Goal: Task Accomplishment & Management: Complete application form

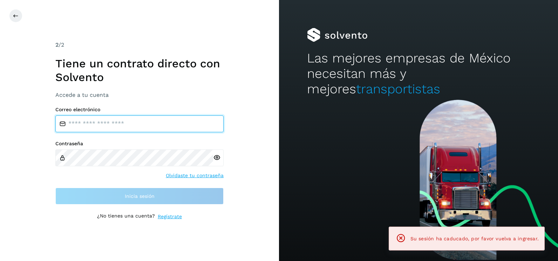
type input "**********"
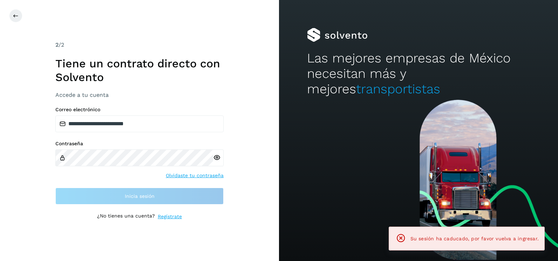
click at [254, 94] on div "**********" at bounding box center [139, 130] width 279 height 261
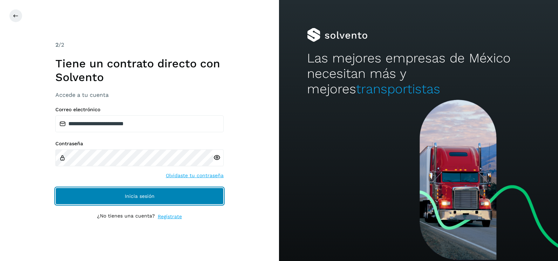
click at [181, 202] on button "Inicia sesión" at bounding box center [139, 196] width 168 height 17
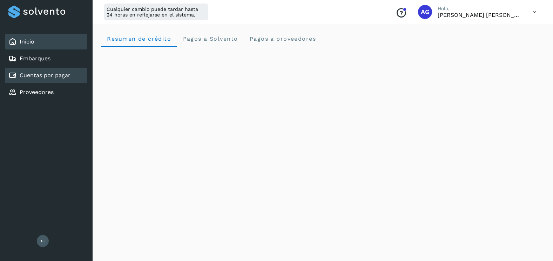
click at [54, 81] on div "Cuentas por pagar" at bounding box center [46, 75] width 82 height 15
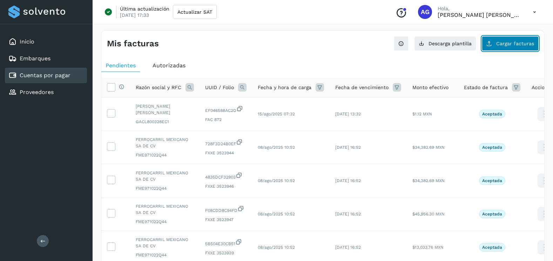
click at [502, 48] on button "Cargar facturas" at bounding box center [510, 43] width 57 height 15
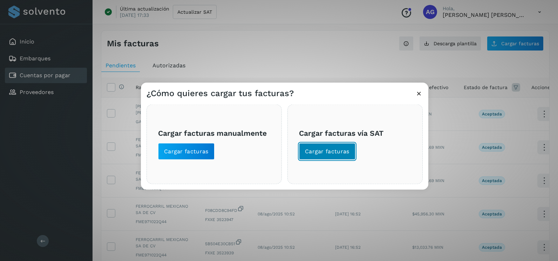
click at [337, 158] on button "Cargar facturas" at bounding box center [327, 151] width 56 height 17
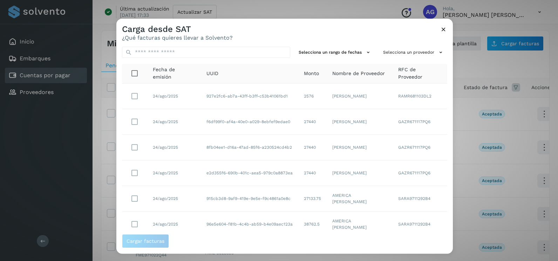
click at [336, 113] on td "[PERSON_NAME]" at bounding box center [360, 122] width 66 height 26
click at [348, 54] on button "Selecciona un rango de fechas" at bounding box center [335, 53] width 79 height 12
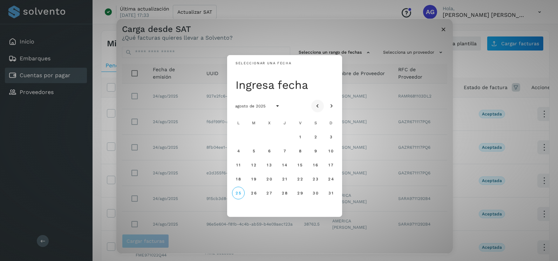
click at [318, 104] on icon "Mes anterior" at bounding box center [317, 106] width 7 height 7
click at [287, 180] on span "19" at bounding box center [284, 178] width 5 height 5
click at [299, 179] on span "20" at bounding box center [300, 178] width 6 height 5
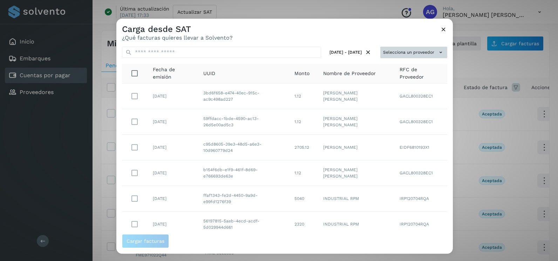
click at [404, 53] on button "Selecciona un proveedor" at bounding box center [414, 53] width 67 height 12
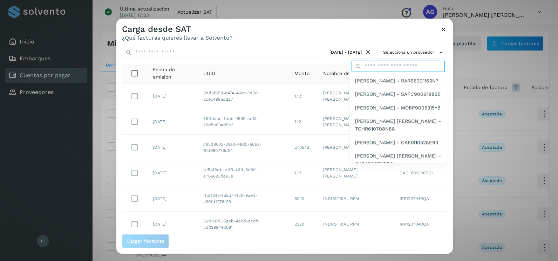
click at [391, 68] on input "text" at bounding box center [398, 66] width 93 height 11
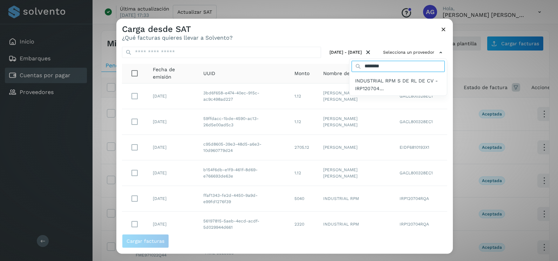
type input "**********"
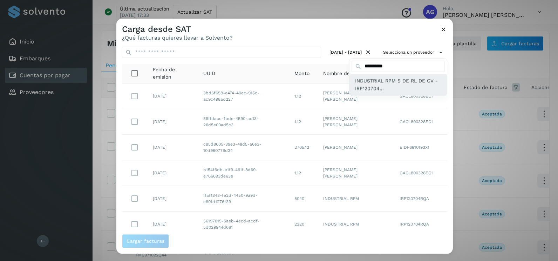
click at [385, 87] on span "INDUSTRIAL RPM S DE RL DE CV - IRP120704..." at bounding box center [398, 85] width 86 height 16
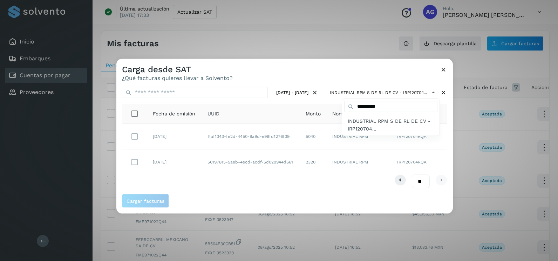
click at [148, 131] on div at bounding box center [395, 189] width 558 height 261
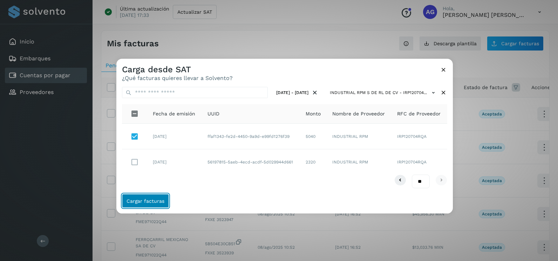
click at [160, 200] on span "Cargar facturas" at bounding box center [146, 200] width 38 height 5
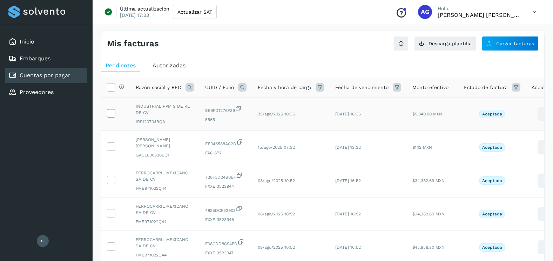
click at [112, 116] on icon at bounding box center [110, 112] width 7 height 7
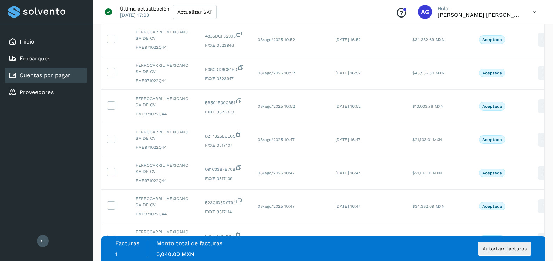
scroll to position [235, 0]
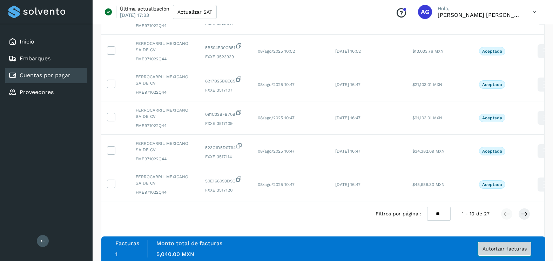
click at [506, 251] on span "Autorizar facturas" at bounding box center [505, 248] width 44 height 5
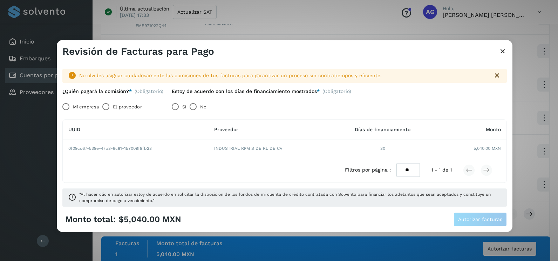
click at [76, 106] on label "Mi empresa" at bounding box center [86, 107] width 26 height 14
click at [502, 49] on icon at bounding box center [503, 51] width 8 height 7
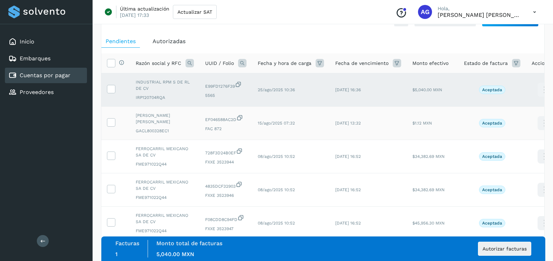
scroll to position [0, 0]
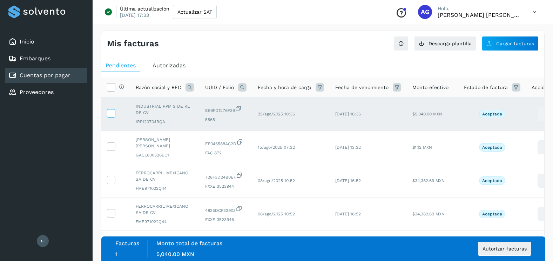
click at [109, 112] on icon at bounding box center [110, 112] width 7 height 7
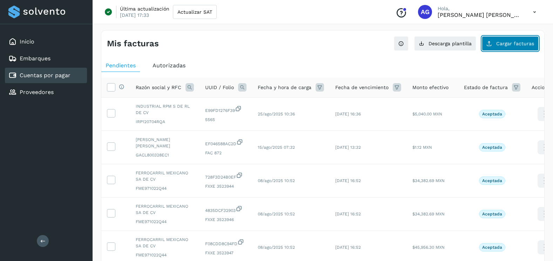
click at [489, 46] on icon at bounding box center [489, 44] width 6 height 6
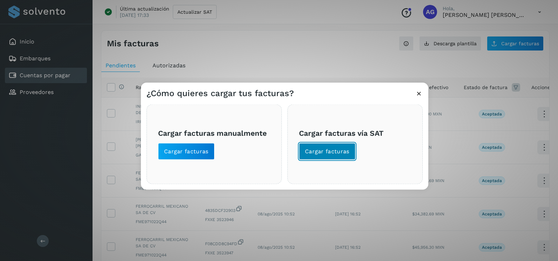
click at [306, 153] on span "Cargar facturas" at bounding box center [327, 152] width 45 height 8
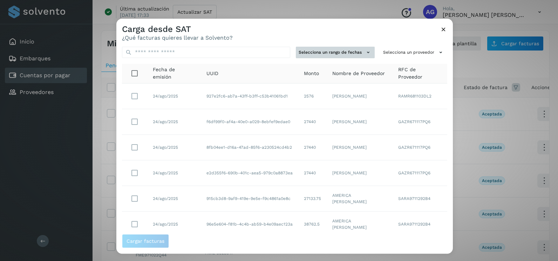
click at [355, 49] on button "Selecciona un rango de fechas" at bounding box center [335, 53] width 79 height 12
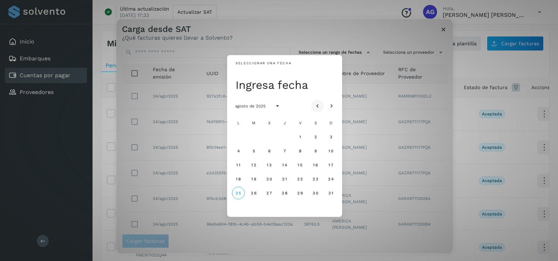
click at [321, 103] on button "Mes anterior" at bounding box center [317, 106] width 13 height 13
click at [285, 178] on span "19" at bounding box center [284, 178] width 5 height 5
click at [303, 180] on span "20" at bounding box center [300, 178] width 6 height 5
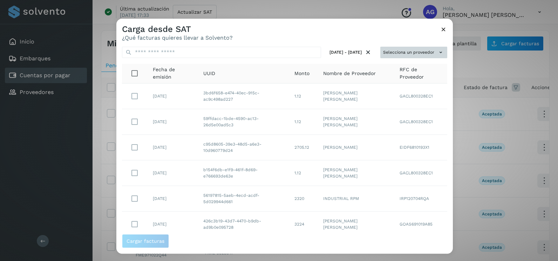
click at [430, 54] on button "Selecciona un proveedor" at bounding box center [414, 53] width 67 height 12
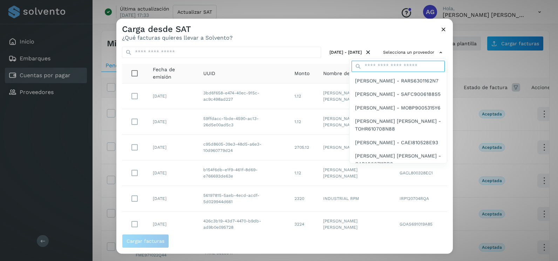
click at [389, 65] on input "text" at bounding box center [398, 66] width 93 height 11
type input "**********"
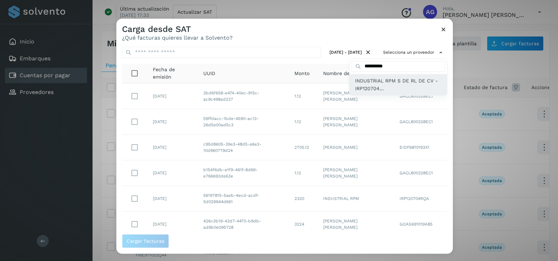
click at [388, 88] on span "INDUSTRIAL RPM S DE RL DE CV - IRP120704..." at bounding box center [398, 85] width 86 height 16
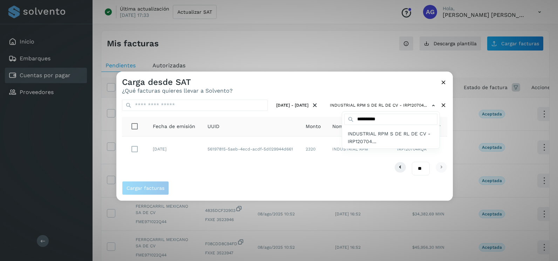
click at [447, 133] on div at bounding box center [395, 202] width 558 height 261
click at [241, 179] on div "[DATE] - [DATE] INDUSTRIAL RPM S DE RL DE CV - IRP120704... Fecha de emisión UU…" at bounding box center [284, 137] width 337 height 87
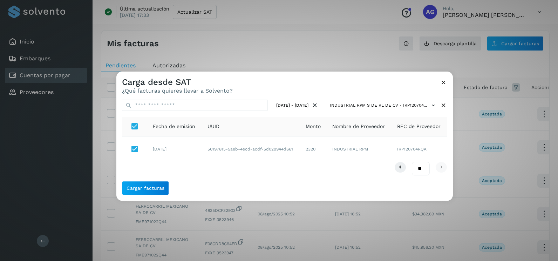
click at [169, 196] on div "Cargar facturas" at bounding box center [284, 191] width 337 height 20
click at [155, 190] on span "Cargar facturas" at bounding box center [146, 188] width 38 height 5
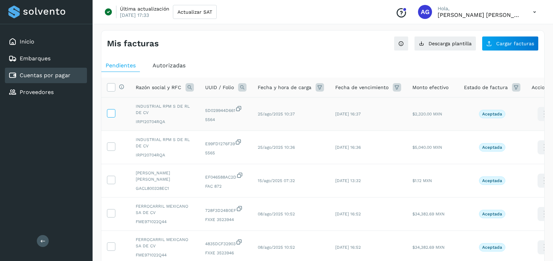
click at [108, 110] on icon at bounding box center [110, 112] width 7 height 7
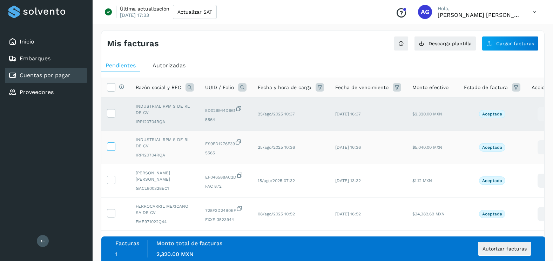
click at [111, 147] on icon at bounding box center [110, 145] width 7 height 7
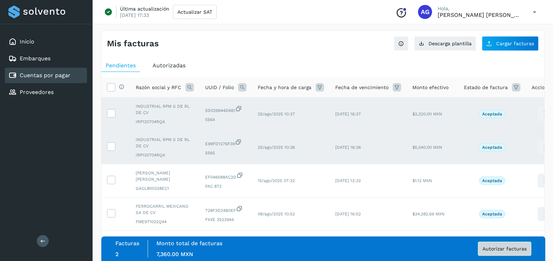
click at [521, 250] on span "Autorizar facturas" at bounding box center [505, 248] width 44 height 5
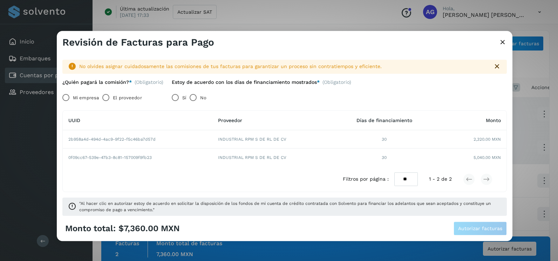
click at [79, 97] on label "Mi empresa" at bounding box center [86, 98] width 26 height 14
click at [474, 234] on button "Autorizar facturas" at bounding box center [480, 229] width 53 height 14
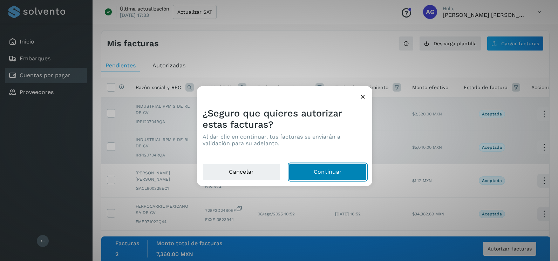
click at [328, 169] on button "Continuar" at bounding box center [328, 172] width 78 height 17
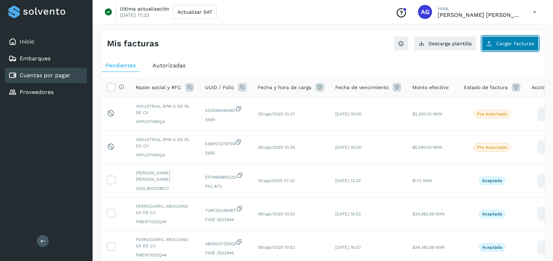
click at [500, 47] on button "Cargar facturas" at bounding box center [510, 43] width 57 height 15
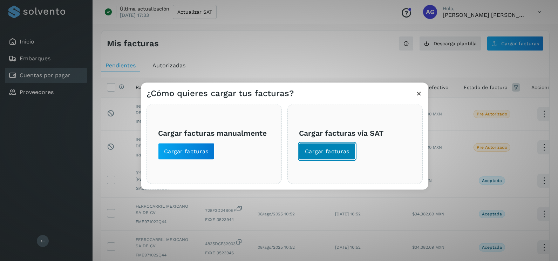
click at [338, 157] on button "Cargar facturas" at bounding box center [327, 151] width 56 height 17
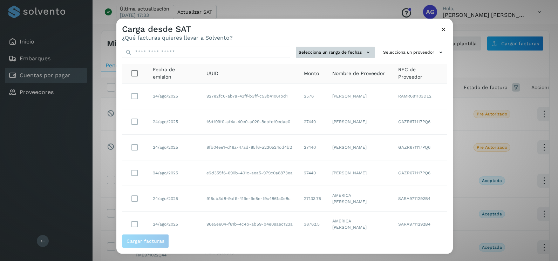
click at [347, 52] on button "Selecciona un rango de fechas" at bounding box center [335, 53] width 79 height 12
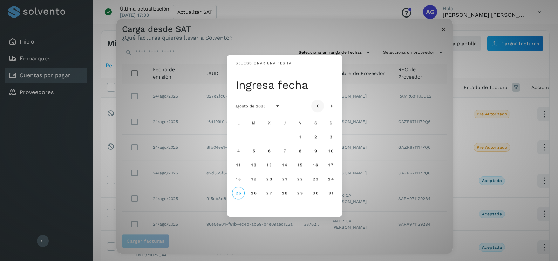
click at [320, 103] on icon "Mes anterior" at bounding box center [317, 106] width 7 height 7
click at [301, 152] on span "6" at bounding box center [299, 150] width 3 height 5
click at [298, 152] on button "6" at bounding box center [300, 150] width 13 height 13
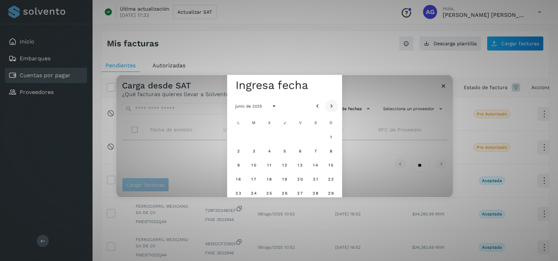
click at [330, 110] on button "Mes siguiente" at bounding box center [331, 106] width 13 height 13
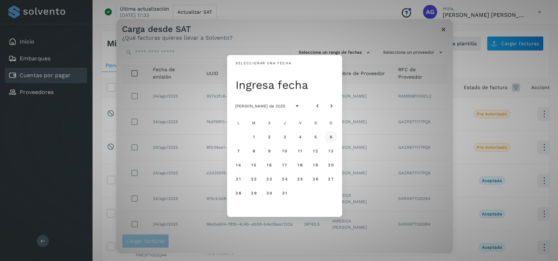
click at [333, 140] on button "6" at bounding box center [331, 136] width 13 height 13
click at [238, 153] on span "7" at bounding box center [238, 150] width 3 height 5
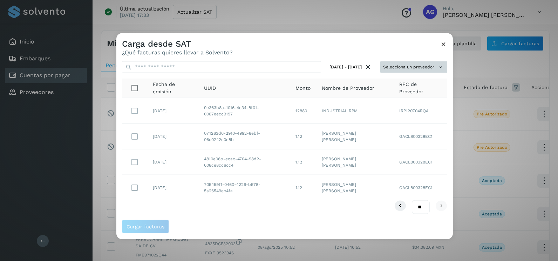
click at [424, 68] on button "Selecciona un proveedor" at bounding box center [414, 67] width 67 height 12
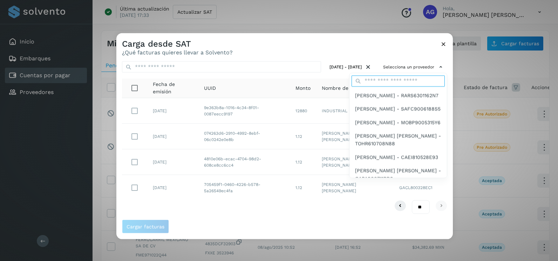
click at [394, 80] on input "text" at bounding box center [398, 80] width 93 height 11
type input "**********"
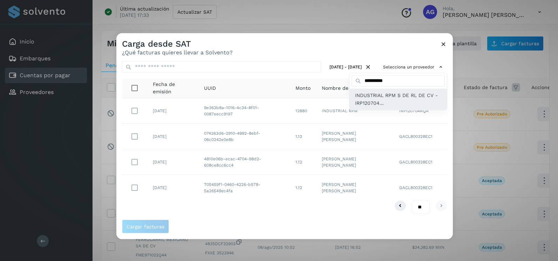
click at [391, 101] on span "INDUSTRIAL RPM S DE RL DE CV - IRP120704..." at bounding box center [398, 99] width 86 height 16
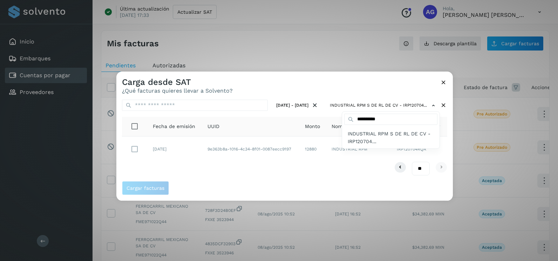
drag, startPoint x: 237, startPoint y: 157, endPoint x: 200, endPoint y: 166, distance: 38.2
click at [236, 157] on div at bounding box center [395, 202] width 558 height 261
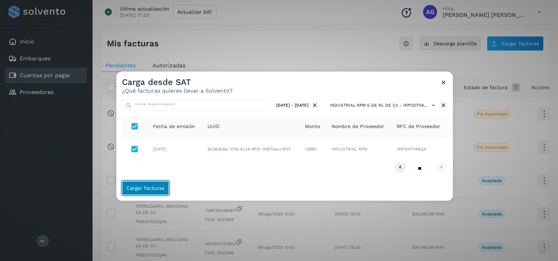
click at [157, 184] on button "Cargar facturas" at bounding box center [145, 188] width 47 height 14
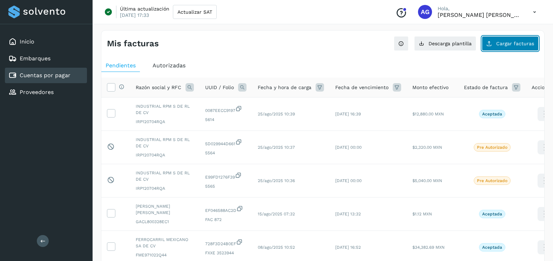
click at [502, 40] on button "Cargar facturas" at bounding box center [510, 43] width 57 height 15
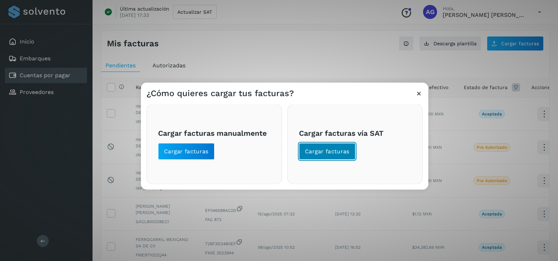
click at [315, 156] on button "Cargar facturas" at bounding box center [327, 151] width 56 height 17
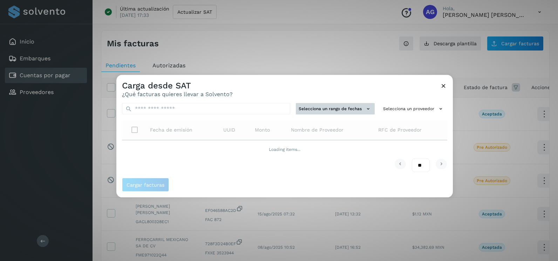
click at [354, 113] on button "Selecciona un rango de fechas" at bounding box center [335, 109] width 79 height 12
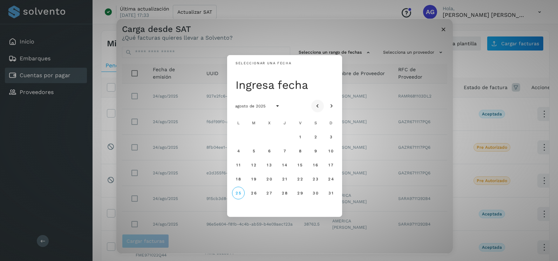
click at [318, 105] on icon "Mes anterior" at bounding box center [317, 106] width 7 height 7
click at [284, 139] on span "3" at bounding box center [284, 136] width 3 height 5
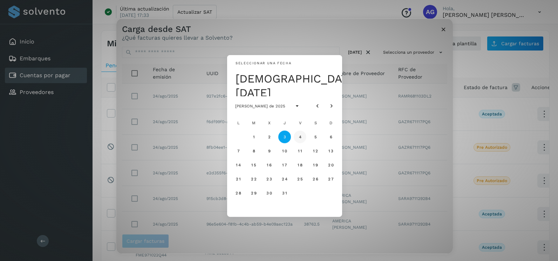
click at [296, 136] on button "4" at bounding box center [300, 136] width 13 height 13
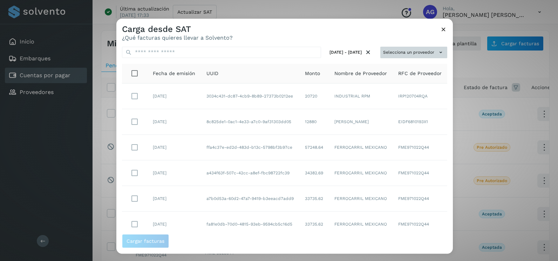
click at [410, 57] on button "Selecciona un proveedor" at bounding box center [414, 53] width 67 height 12
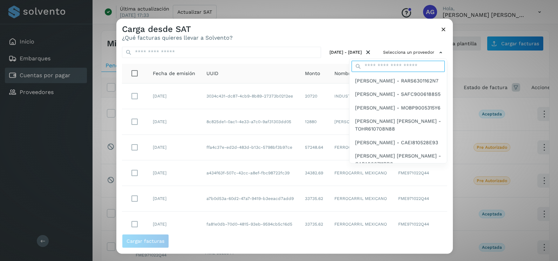
click at [383, 72] on input "text" at bounding box center [398, 66] width 93 height 11
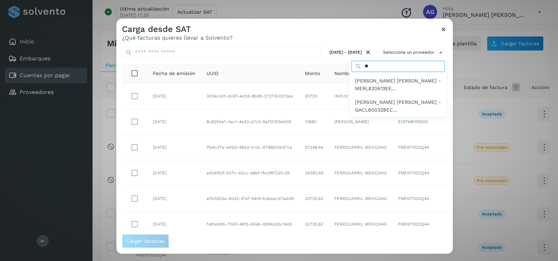
type input "*"
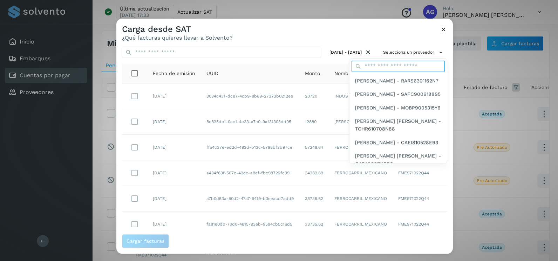
click at [394, 69] on input "text" at bounding box center [398, 66] width 93 height 11
type input "**********"
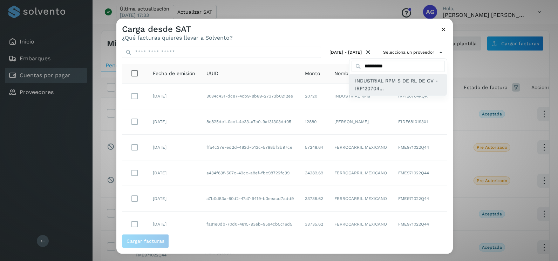
click at [390, 89] on span "INDUSTRIAL RPM S DE RL DE CV - IRP120704..." at bounding box center [398, 85] width 86 height 16
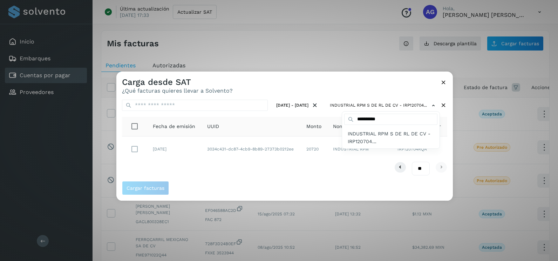
drag, startPoint x: 205, startPoint y: 189, endPoint x: 215, endPoint y: 177, distance: 16.0
click at [208, 187] on div at bounding box center [395, 202] width 558 height 261
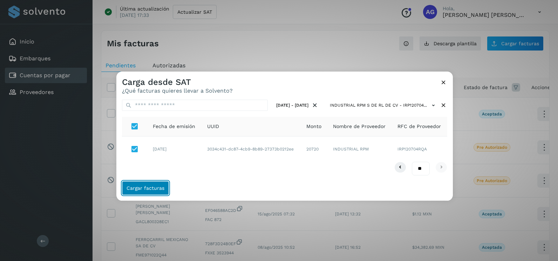
click at [149, 191] on button "Cargar facturas" at bounding box center [145, 188] width 47 height 14
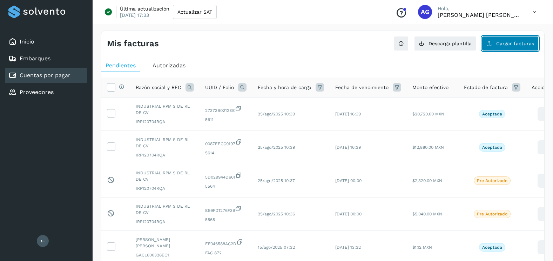
click at [524, 46] on button "Cargar facturas" at bounding box center [510, 43] width 57 height 15
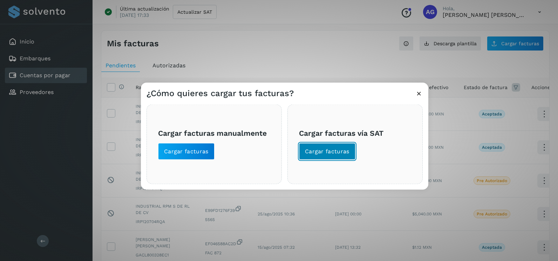
click at [344, 157] on button "Cargar facturas" at bounding box center [327, 151] width 56 height 17
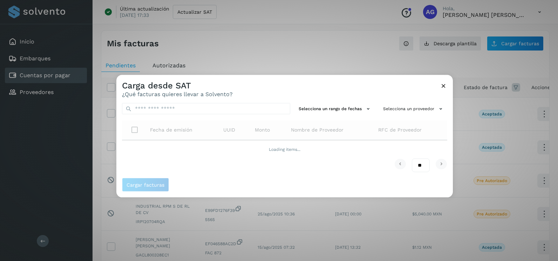
click at [356, 100] on div "Selecciona un rango de fechas Selecciona un proveedor Fecha de emisión UUID Mon…" at bounding box center [284, 137] width 337 height 80
click at [355, 113] on button "Selecciona un rango de fechas" at bounding box center [335, 109] width 79 height 12
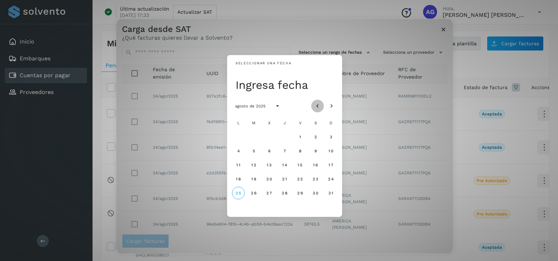
click at [318, 105] on icon "Mes anterior" at bounding box center [317, 106] width 7 height 7
click at [252, 155] on button "8" at bounding box center [254, 150] width 13 height 13
click at [268, 151] on span "9" at bounding box center [269, 150] width 3 height 5
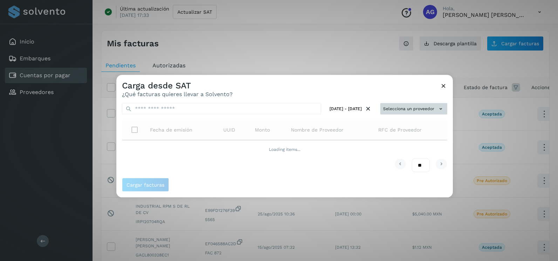
click at [444, 106] on icon at bounding box center [440, 108] width 7 height 7
click at [449, 105] on div at bounding box center [395, 205] width 558 height 261
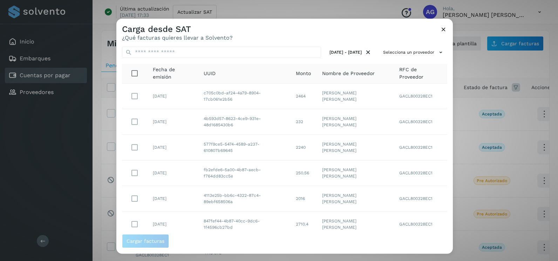
click at [421, 46] on div "[DATE] - [DATE] Selecciona un proveedor Fecha de emisión UUID Monto Nombre de P…" at bounding box center [284, 137] width 337 height 193
click at [421, 54] on button "Selecciona un proveedor" at bounding box center [414, 53] width 67 height 12
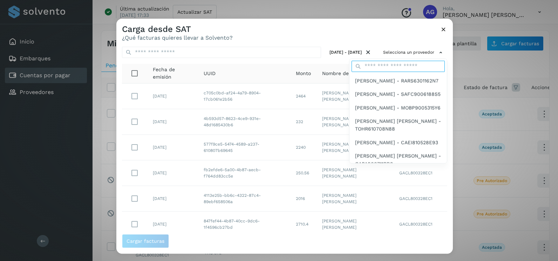
click at [392, 67] on input "text" at bounding box center [398, 66] width 93 height 11
type input "**********"
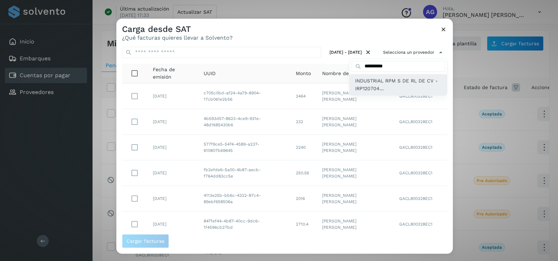
click at [389, 86] on span "INDUSTRIAL RPM S DE RL DE CV - IRP120704..." at bounding box center [398, 85] width 86 height 16
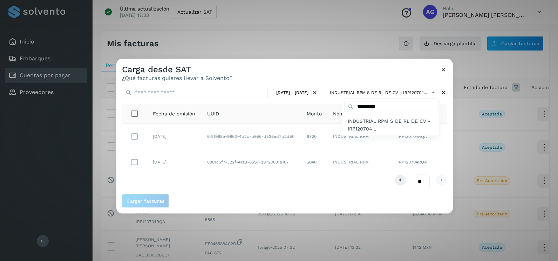
click at [287, 186] on div at bounding box center [395, 189] width 558 height 261
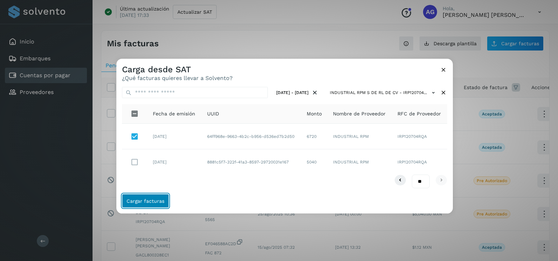
click at [148, 206] on button "Cargar facturas" at bounding box center [145, 201] width 47 height 14
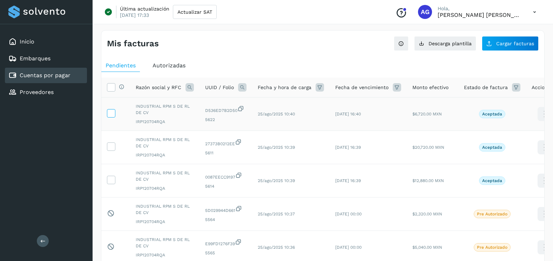
click at [112, 114] on icon at bounding box center [110, 112] width 7 height 7
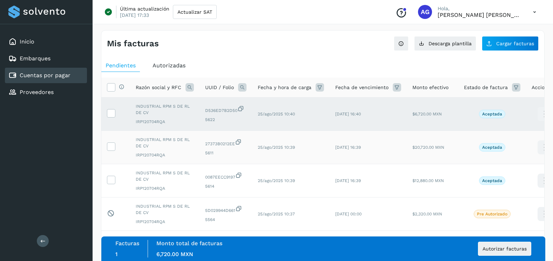
click at [108, 152] on td at bounding box center [115, 147] width 29 height 33
click at [114, 150] on span at bounding box center [110, 148] width 7 height 5
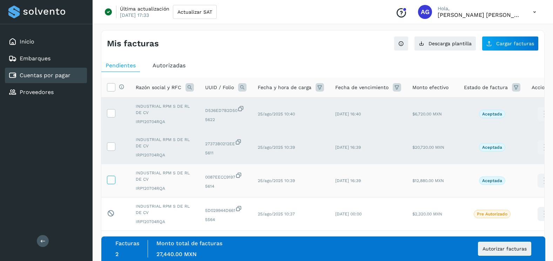
click at [113, 181] on icon at bounding box center [110, 179] width 7 height 7
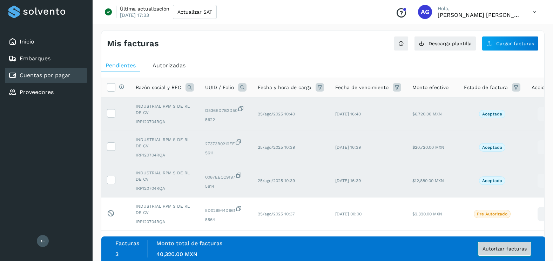
click at [517, 250] on span "Autorizar facturas" at bounding box center [505, 248] width 44 height 5
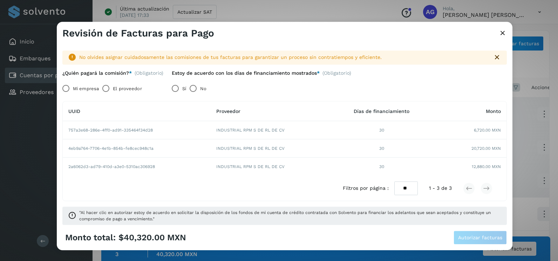
click at [86, 88] on label "Mi empresa" at bounding box center [86, 89] width 26 height 14
click at [463, 236] on span "Autorizar facturas" at bounding box center [480, 237] width 44 height 5
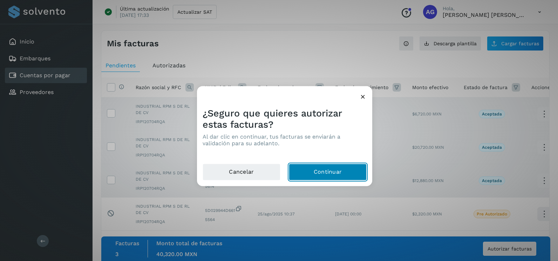
click at [308, 169] on button "Continuar" at bounding box center [328, 172] width 78 height 17
